Goal: Transaction & Acquisition: Purchase product/service

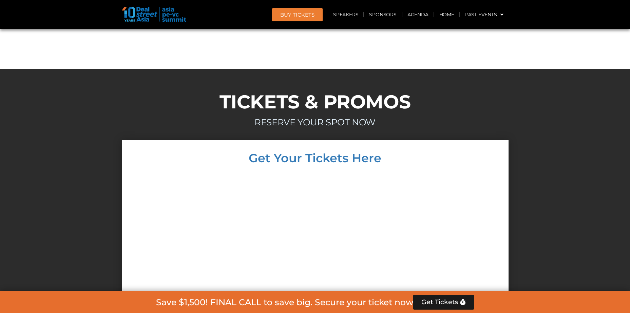
scroll to position [5803, 0]
click at [515, 140] on div at bounding box center [315, 316] width 630 height 352
click at [449, 14] on link "Home" at bounding box center [446, 15] width 25 height 16
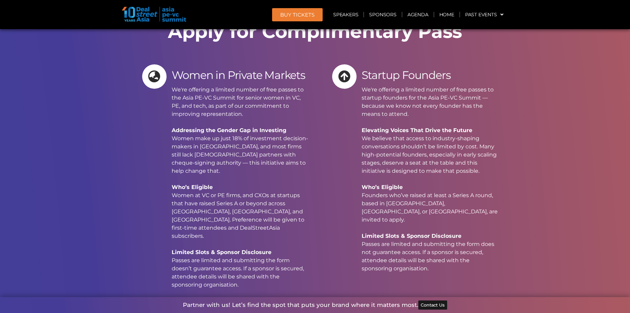
scroll to position [6584, 0]
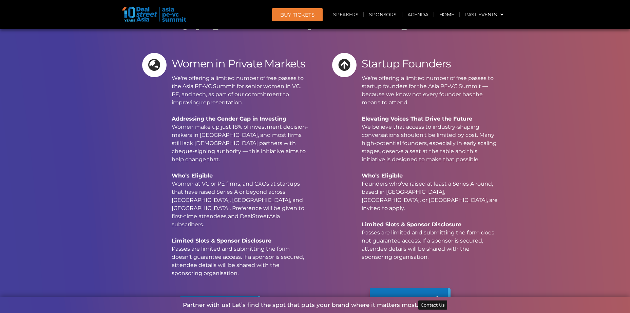
click at [392, 295] on span "Apply Now" at bounding box center [402, 300] width 45 height 10
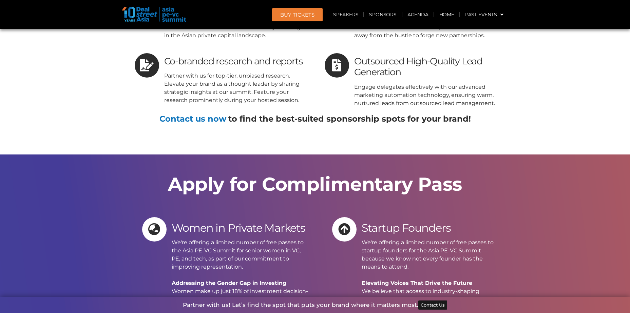
scroll to position [6347, 0]
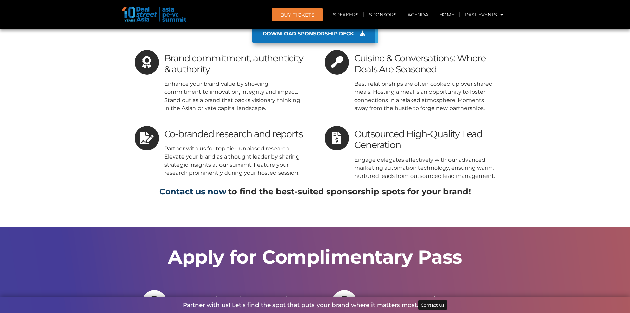
click at [220, 187] on link "Contact us now" at bounding box center [192, 192] width 67 height 10
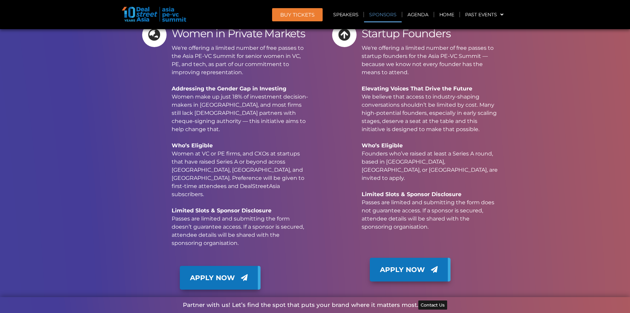
scroll to position [6618, 0]
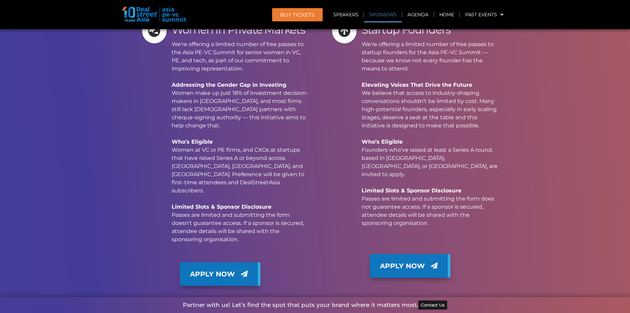
click at [536, 91] on section "Apply for Complimentary Pass Women in Private Markets We're offering a limited …" at bounding box center [315, 141] width 630 height 371
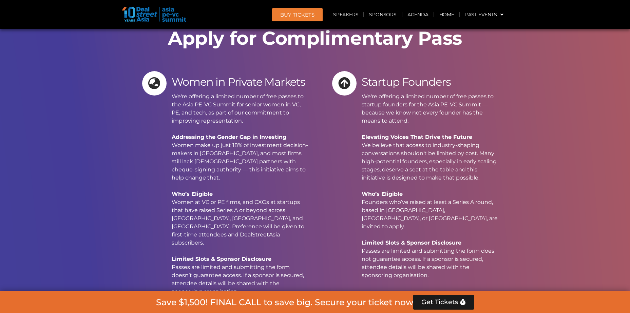
scroll to position [90, 0]
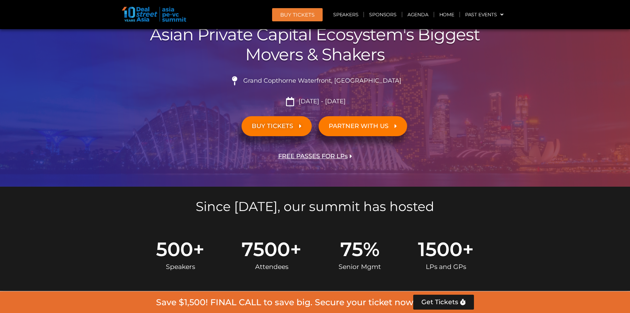
click at [296, 132] on link "BUY TICKETS" at bounding box center [276, 126] width 70 height 20
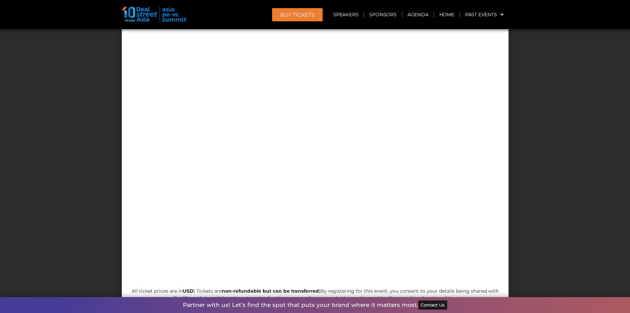
scroll to position [5977, 0]
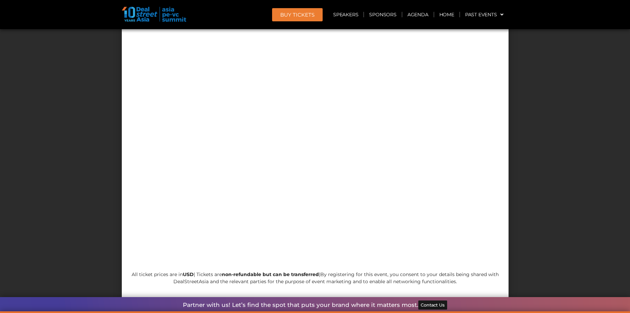
click at [138, 108] on div at bounding box center [315, 131] width 373 height 268
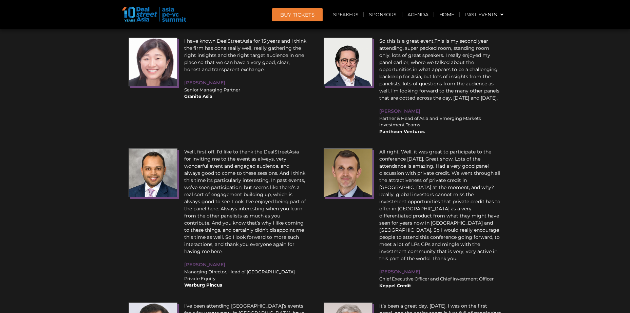
scroll to position [7635, 0]
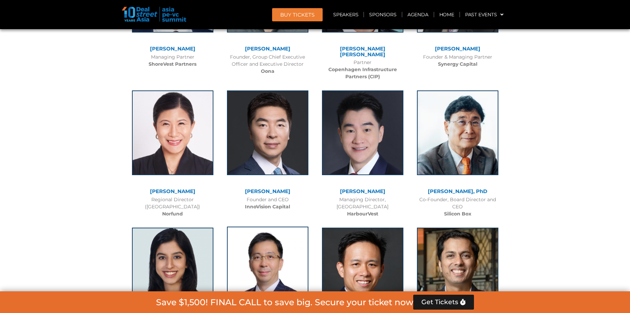
scroll to position [3364, 0]
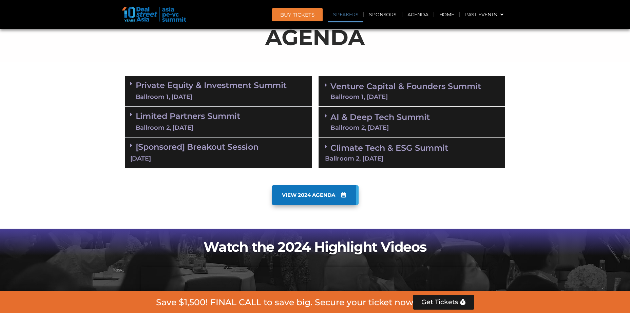
scroll to position [0, 0]
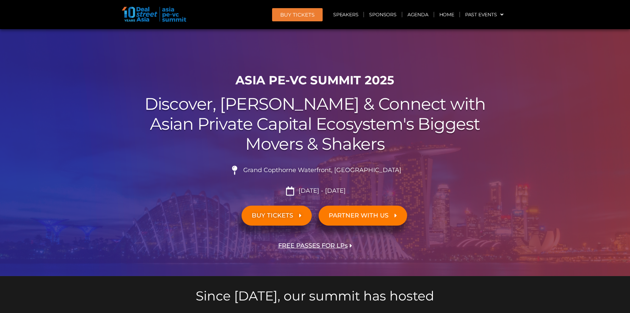
click at [254, 80] on h1 "ASIA PE-VC Summit 2025" at bounding box center [315, 80] width 380 height 14
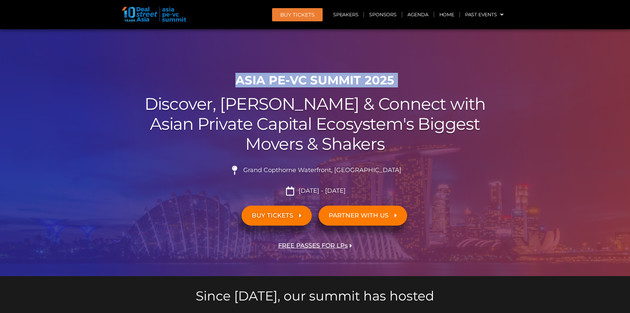
click at [254, 80] on h1 "ASIA PE-VC Summit 2025" at bounding box center [315, 80] width 380 height 14
copy div "ASIA PE-VC Summit 2025"
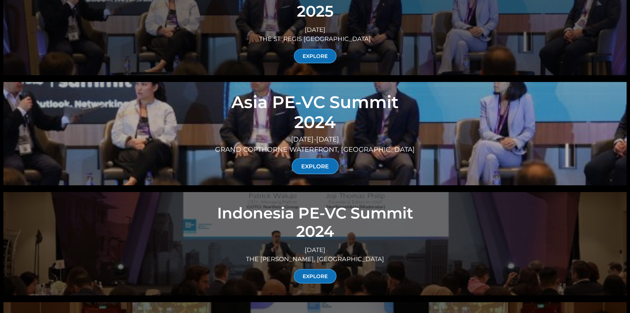
scroll to position [2577, 0]
